Goal: Transaction & Acquisition: Purchase product/service

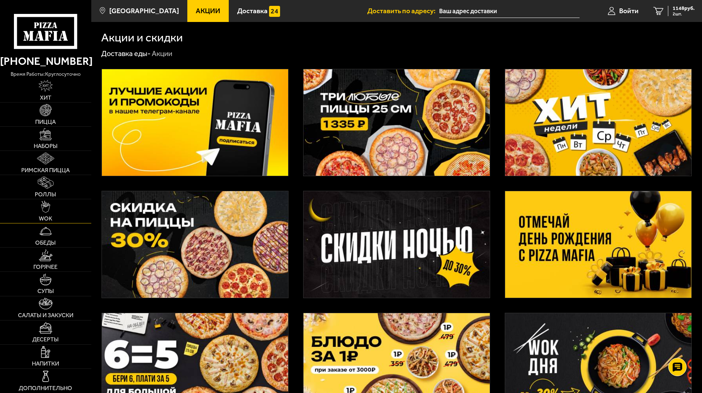
click at [63, 211] on link "WOK" at bounding box center [45, 211] width 91 height 24
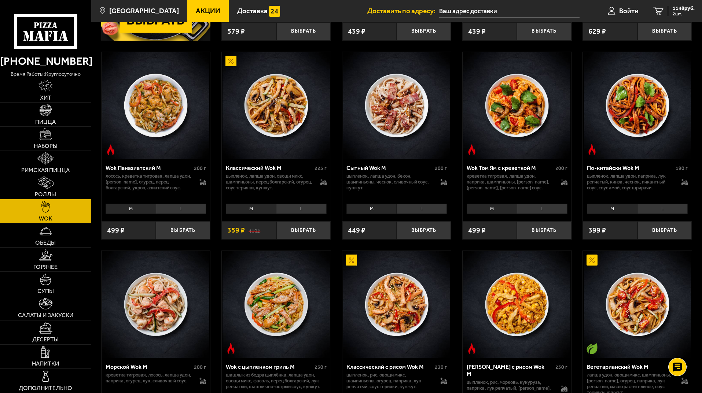
scroll to position [220, 0]
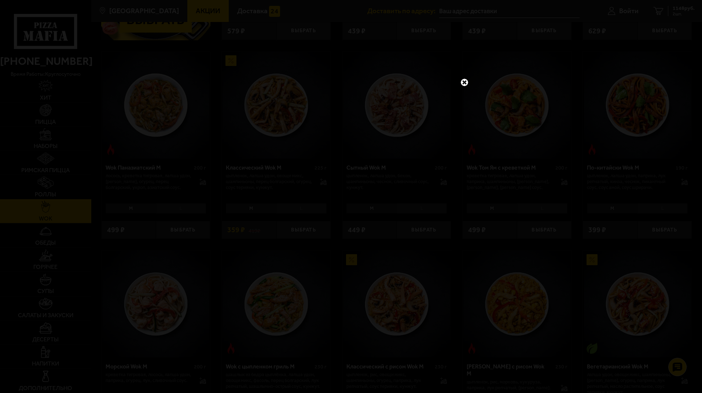
click at [463, 82] on link at bounding box center [464, 83] width 10 height 10
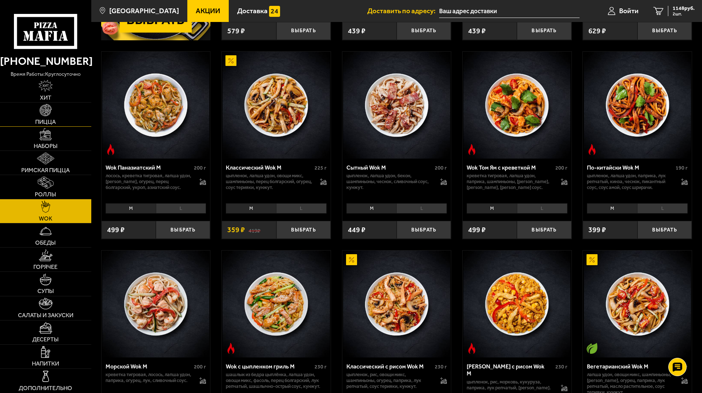
click at [42, 119] on span "Пицца" at bounding box center [45, 122] width 21 height 6
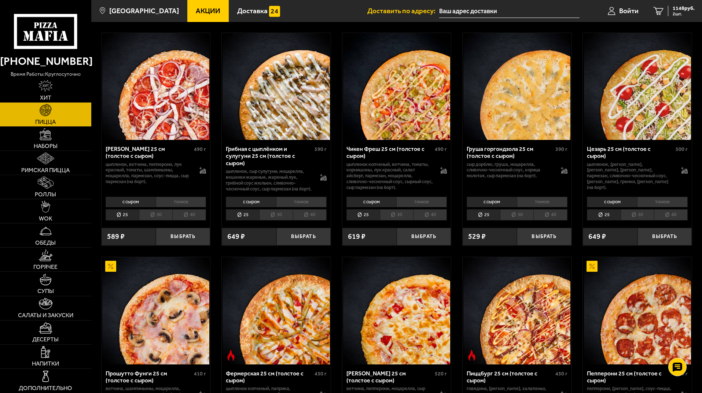
scroll to position [279, 0]
